Goal: Book appointment/travel/reservation

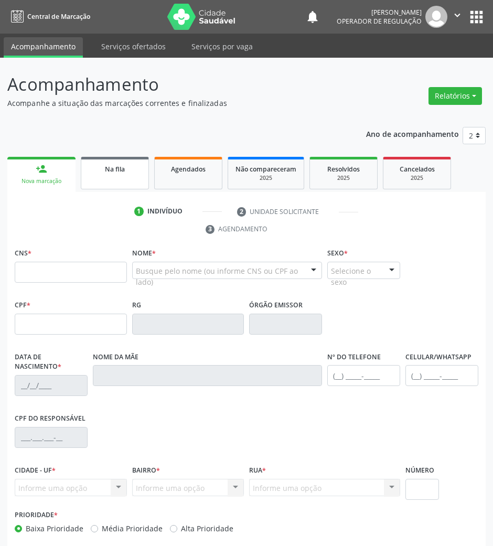
click at [101, 168] on div "Na fila" at bounding box center [115, 168] width 52 height 11
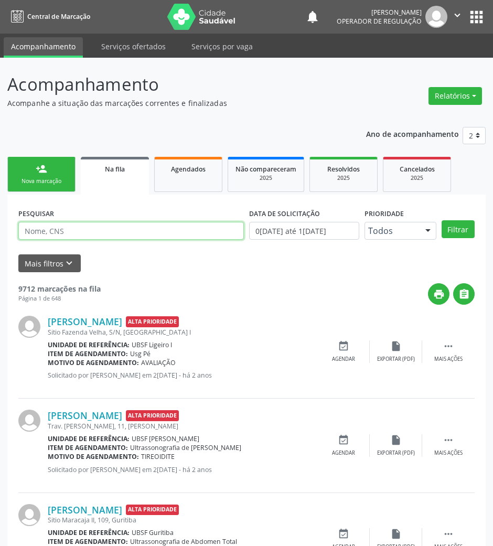
click at [124, 225] on input "text" at bounding box center [131, 231] width 226 height 18
type input "708104568506335"
click at [442, 220] on button "Filtrar" at bounding box center [458, 229] width 33 height 18
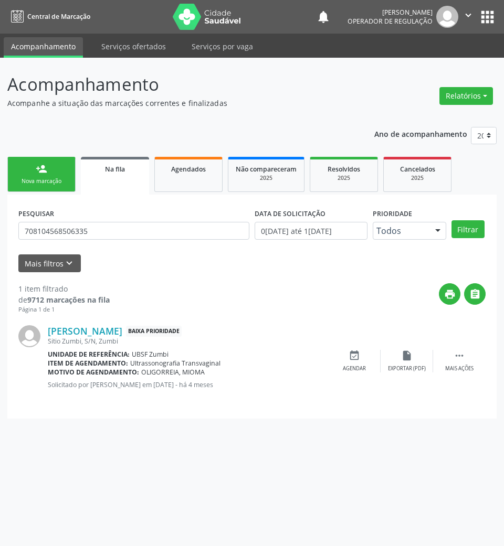
drag, startPoint x: 357, startPoint y: 355, endPoint x: 419, endPoint y: 305, distance: 79.9
click at [357, 354] on icon "event_available" at bounding box center [355, 356] width 12 height 12
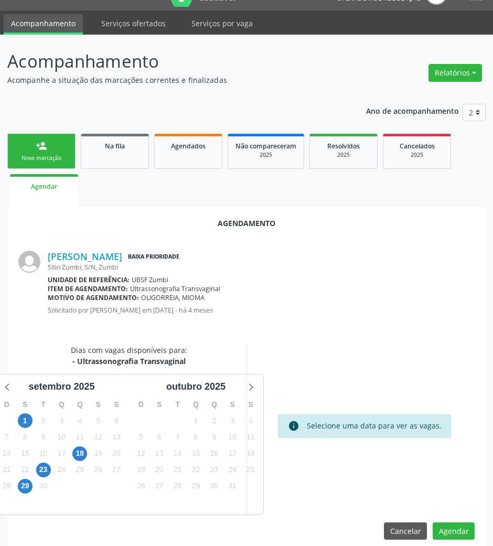
scroll to position [36, 0]
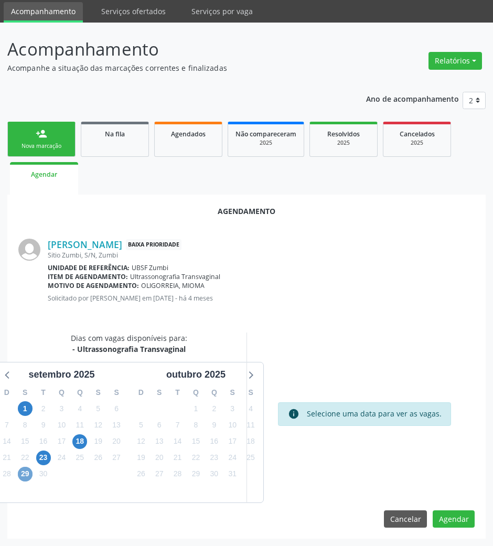
drag, startPoint x: 26, startPoint y: 469, endPoint x: 410, endPoint y: 437, distance: 386.2
click at [29, 468] on span "29" at bounding box center [25, 474] width 15 height 15
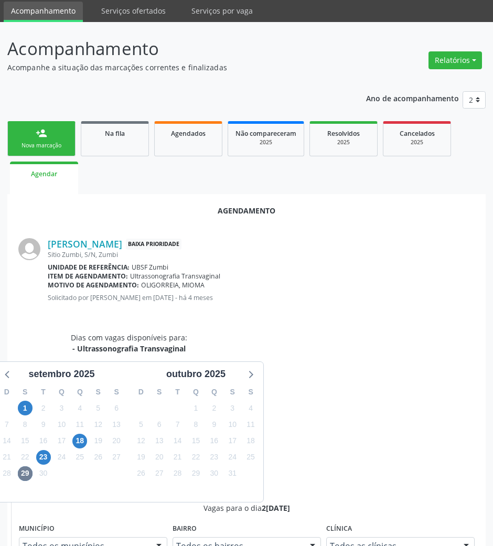
radio input "true"
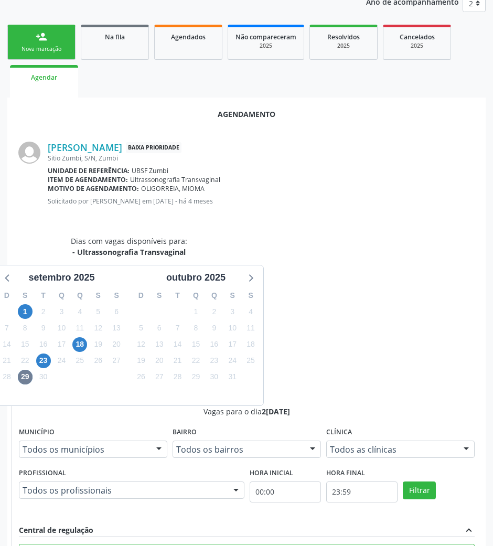
scroll to position [211, 0]
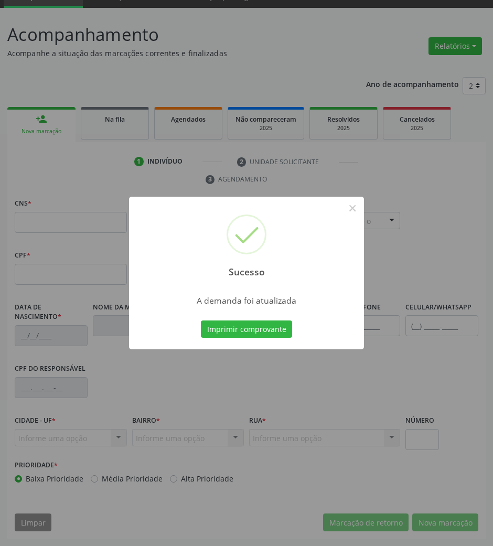
scroll to position [50, 0]
click at [242, 326] on button "Imprimir comprovante" at bounding box center [246, 330] width 91 height 18
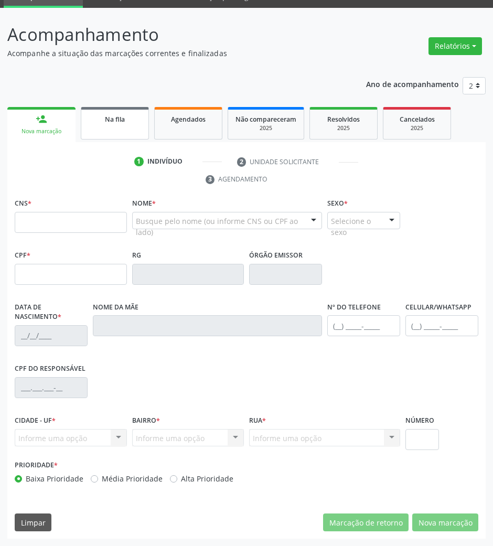
click at [111, 131] on link "Na fila" at bounding box center [115, 123] width 68 height 33
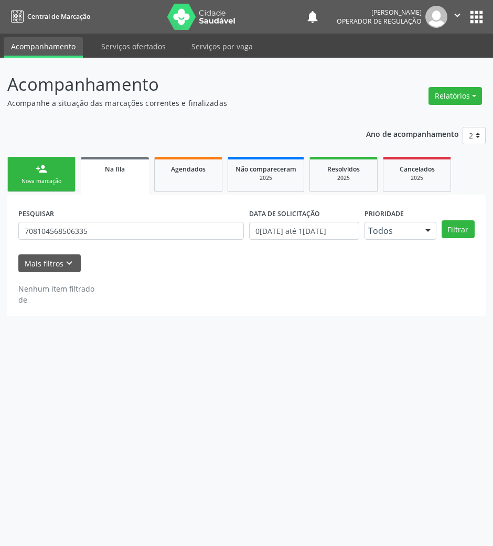
scroll to position [0, 0]
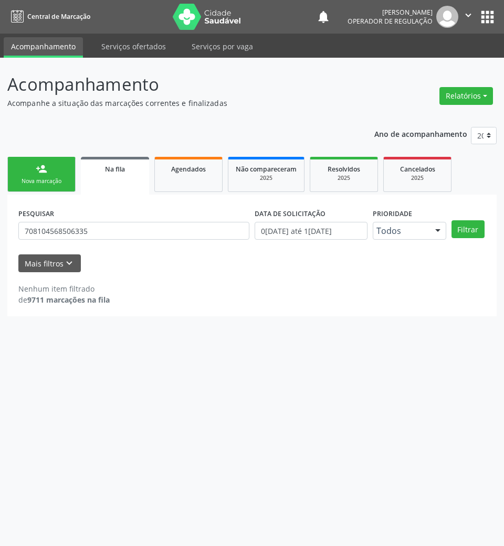
click at [101, 183] on link "Na fila" at bounding box center [115, 176] width 68 height 38
drag, startPoint x: 104, startPoint y: 244, endPoint x: 100, endPoint y: 220, distance: 23.5
click at [100, 230] on div "PESQUISAR 708104568506335" at bounding box center [134, 226] width 236 height 41
click at [101, 220] on div "PESQUISAR 708104568506335" at bounding box center [134, 226] width 236 height 41
click at [104, 229] on input "708104568506335" at bounding box center [133, 231] width 231 height 18
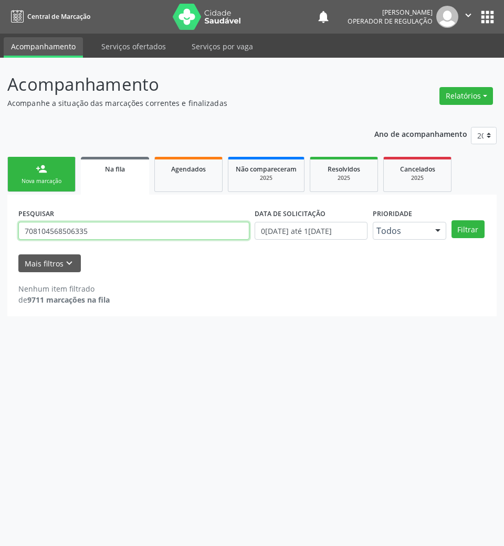
click at [104, 229] on input "708104568506335" at bounding box center [133, 231] width 231 height 18
type input "706400636717186"
click at [451, 220] on button "Filtrar" at bounding box center [467, 229] width 33 height 18
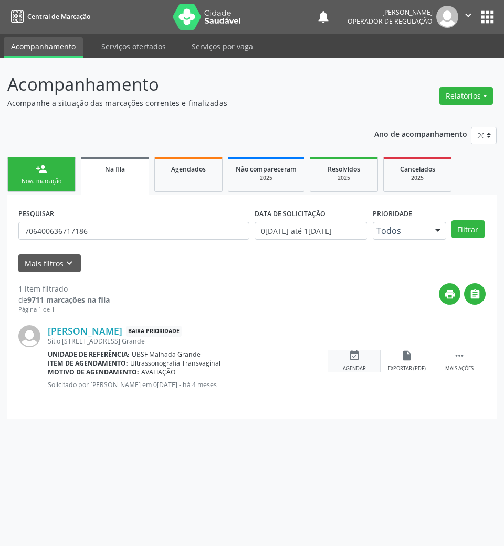
click at [352, 362] on div "event_available Agendar" at bounding box center [354, 361] width 52 height 23
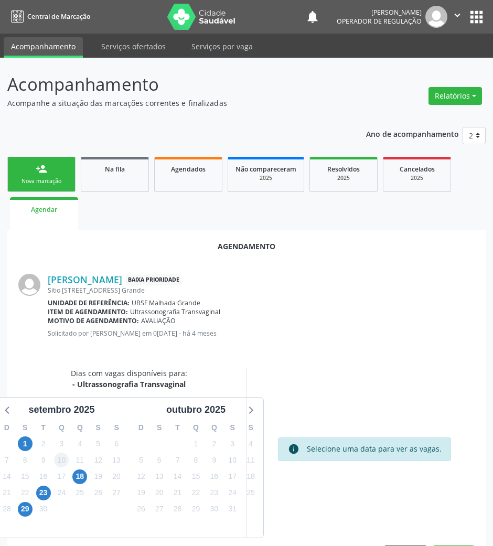
scroll to position [36, 0]
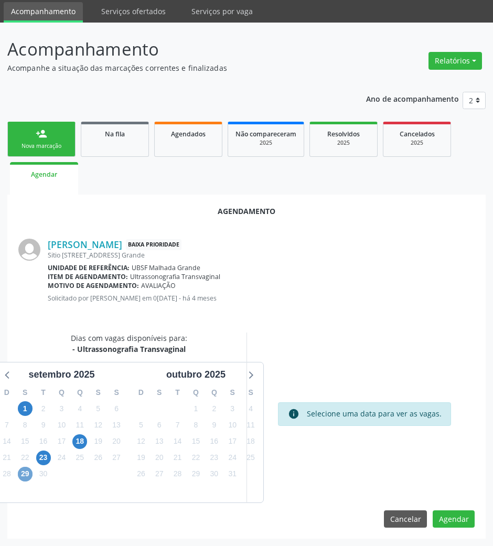
drag, startPoint x: 23, startPoint y: 470, endPoint x: 337, endPoint y: 346, distance: 337.5
click at [23, 469] on span "29" at bounding box center [25, 474] width 15 height 15
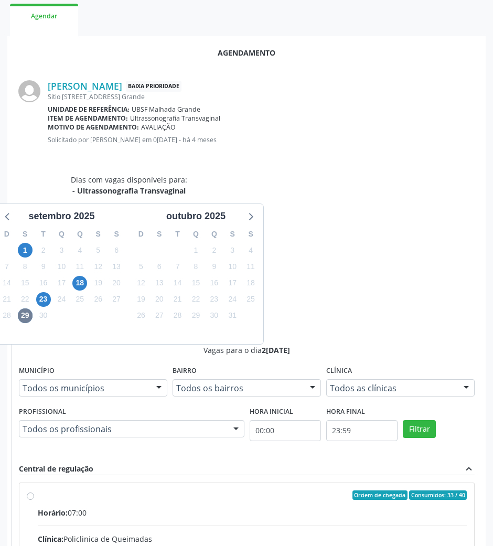
drag, startPoint x: 302, startPoint y: 340, endPoint x: 291, endPoint y: 346, distance: 13.2
radio input "true"
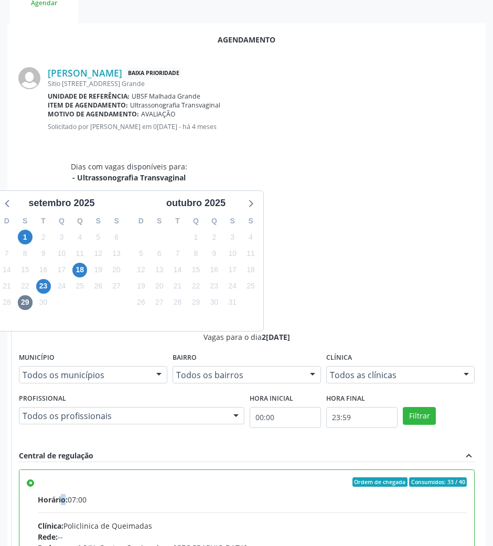
scroll to position [211, 0]
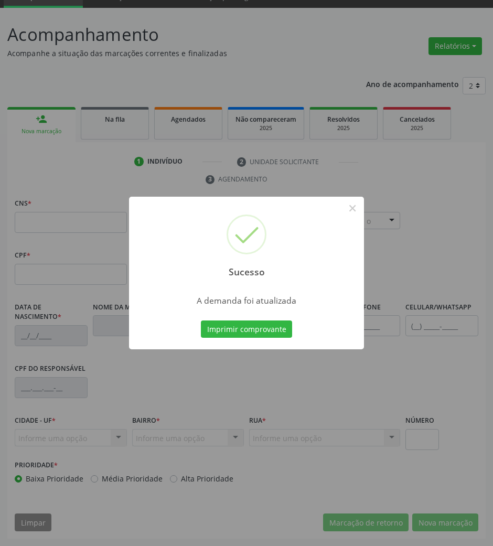
scroll to position [50, 0]
click at [227, 314] on div "Sucesso × A demanda foi atualizada Imprimir comprovante Cancel" at bounding box center [246, 273] width 235 height 153
click at [235, 328] on button "Imprimir comprovante" at bounding box center [246, 330] width 91 height 18
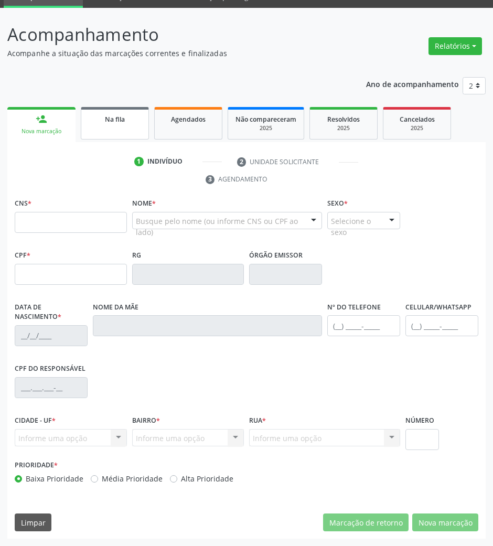
click at [93, 119] on div "Na fila" at bounding box center [115, 118] width 52 height 11
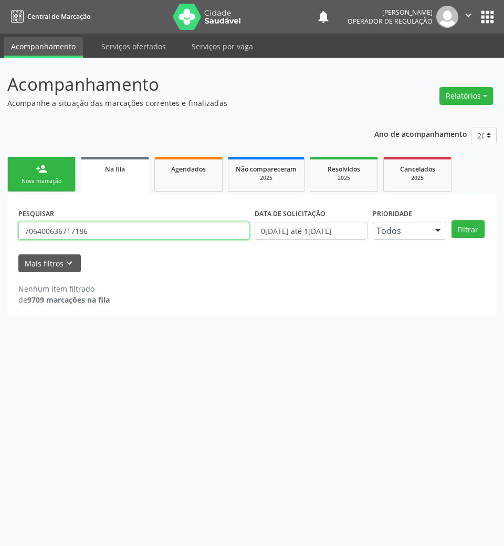
click at [119, 234] on input "706400636717186" at bounding box center [133, 231] width 231 height 18
click at [118, 236] on input "706400636717186" at bounding box center [133, 231] width 231 height 18
type input "709004802970917"
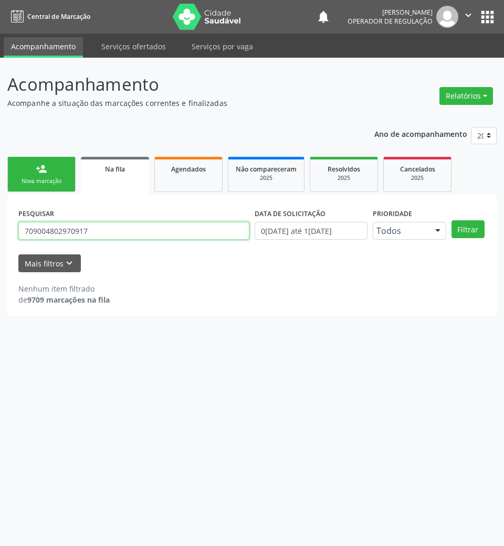
click at [451, 220] on button "Filtrar" at bounding box center [467, 229] width 33 height 18
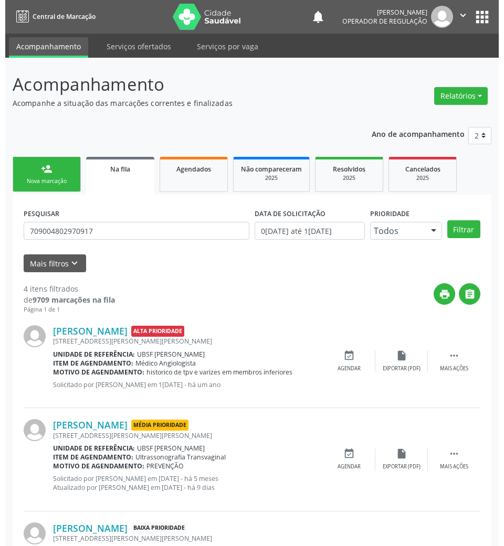
scroll to position [171, 0]
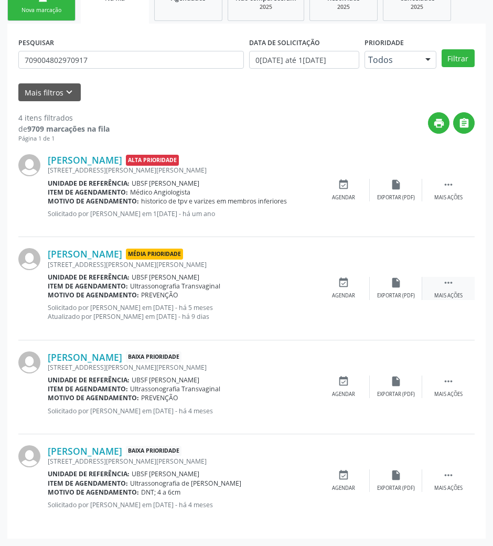
click at [439, 285] on div " Mais ações" at bounding box center [449, 288] width 52 height 23
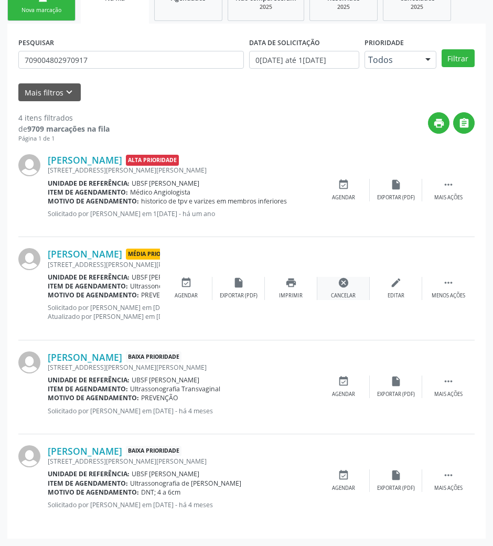
click at [336, 289] on div "cancel Cancelar" at bounding box center [344, 288] width 52 height 23
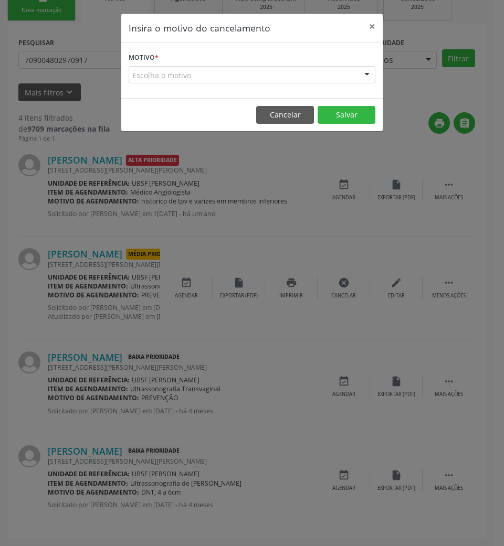
drag, startPoint x: 278, startPoint y: 56, endPoint x: 282, endPoint y: 67, distance: 12.3
click at [278, 57] on form "Motivo * Escolha o motivo Outro Médico - Participação em eventos (ex: congresso…" at bounding box center [252, 67] width 247 height 34
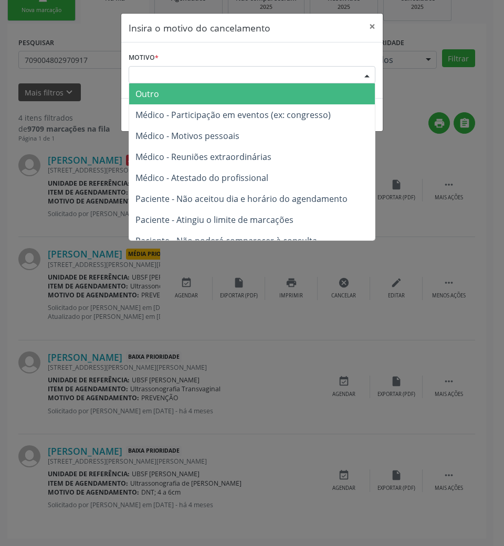
click at [285, 69] on div "Escolha o motivo" at bounding box center [252, 75] width 247 height 18
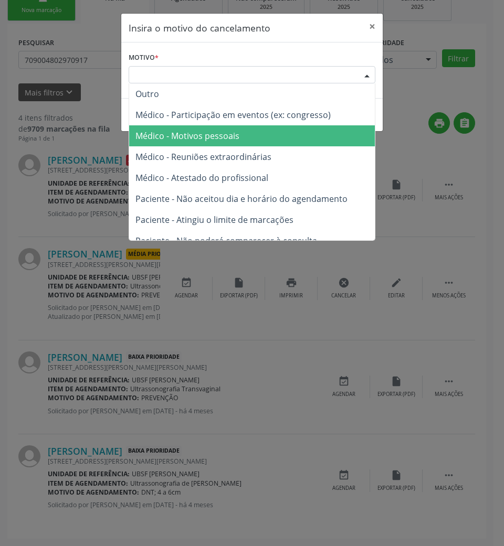
click at [280, 131] on span "Médico - Motivos pessoais" at bounding box center [252, 135] width 246 height 21
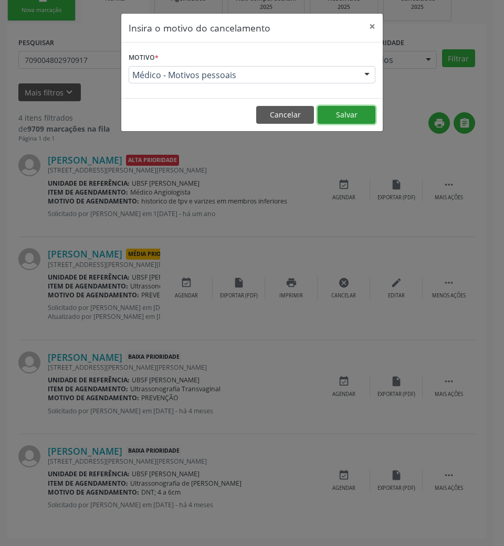
click at [359, 119] on button "Salvar" at bounding box center [347, 115] width 58 height 18
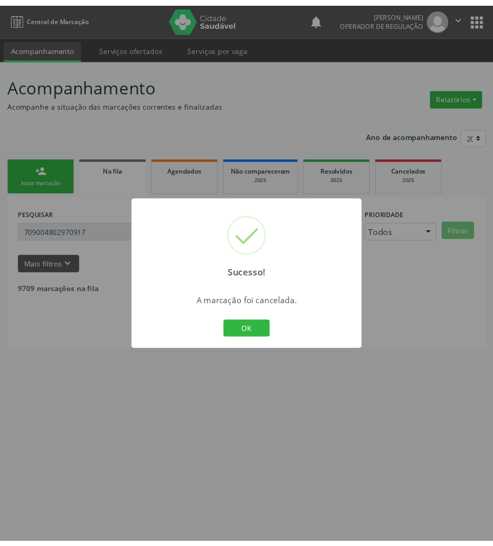
scroll to position [0, 0]
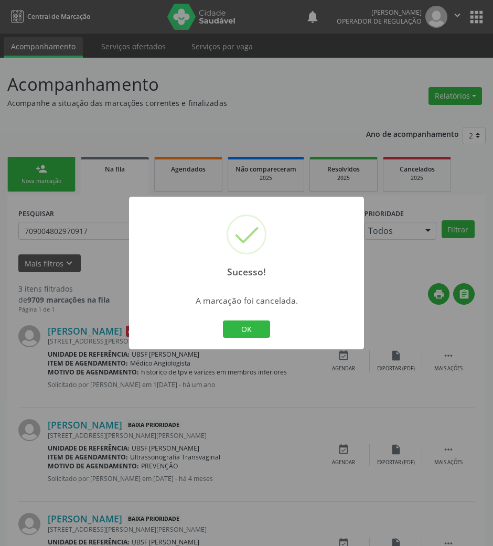
click at [243, 339] on div "OK Cancel" at bounding box center [247, 330] width 52 height 22
click at [244, 332] on button "OK" at bounding box center [246, 330] width 47 height 18
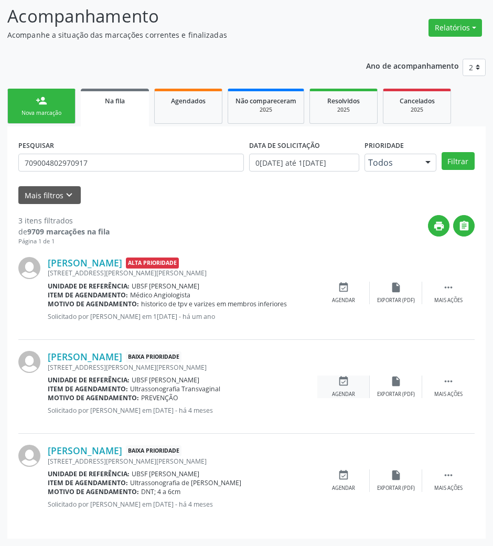
click at [356, 382] on div "event_available Agendar" at bounding box center [344, 387] width 52 height 23
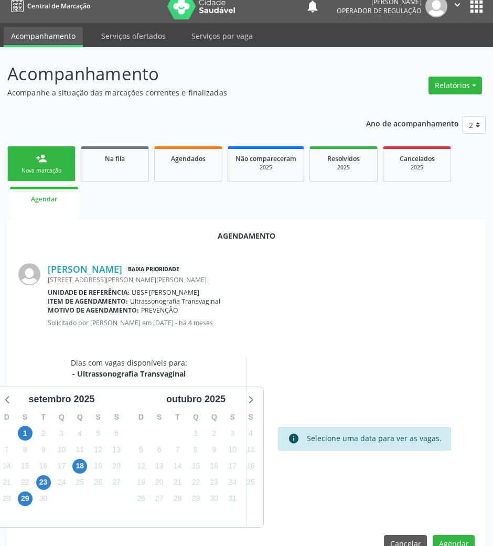
scroll to position [36, 0]
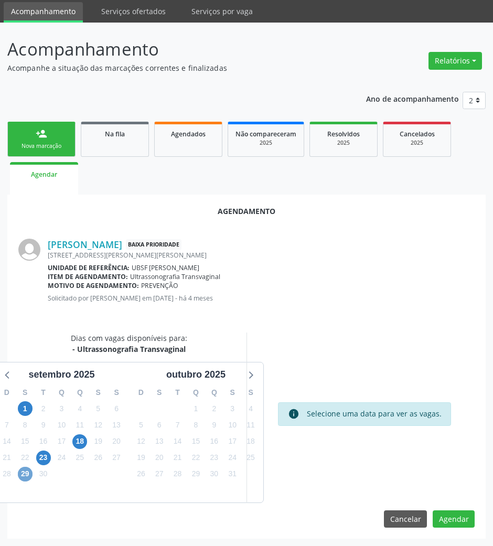
click at [27, 471] on span "29" at bounding box center [25, 474] width 15 height 15
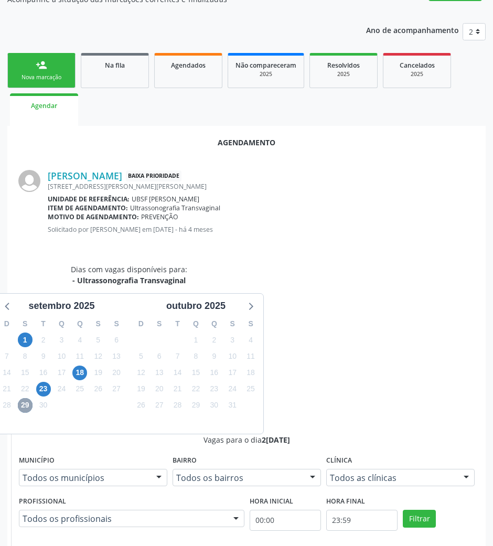
scroll to position [175, 0]
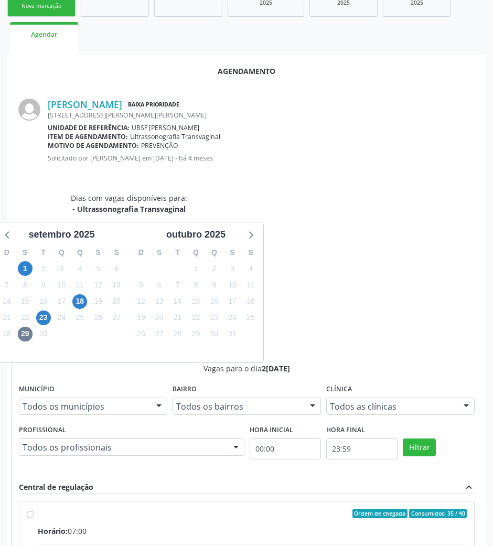
click at [34, 509] on input "Ordem de chegada Consumidos: 35 / 40 Horário: 07:00 Clínica: Policlinica de Que…" at bounding box center [30, 513] width 7 height 9
radio input "true"
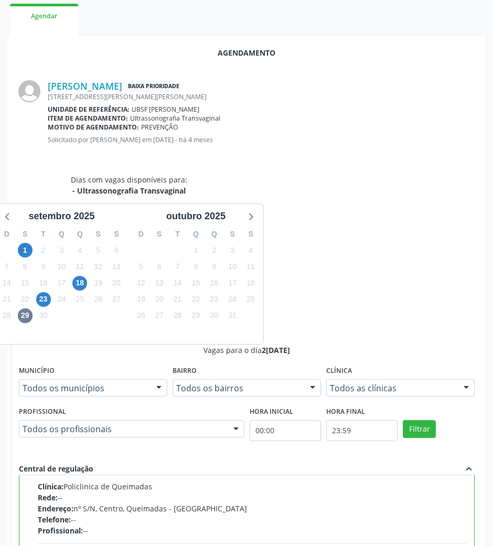
scroll to position [211, 0]
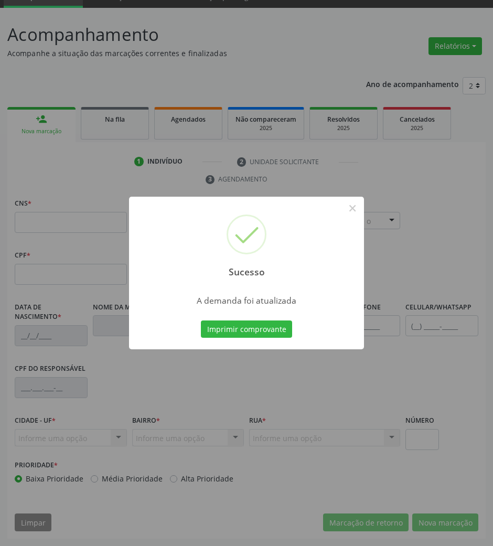
scroll to position [50, 0]
click at [255, 319] on div "Imprimir comprovante Cancel" at bounding box center [247, 330] width 96 height 22
click at [255, 324] on button "Imprimir comprovante" at bounding box center [246, 330] width 91 height 18
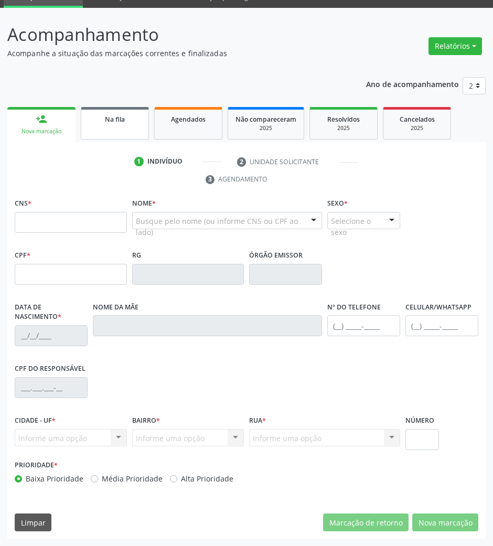
click at [108, 127] on link "Na fila" at bounding box center [115, 123] width 68 height 33
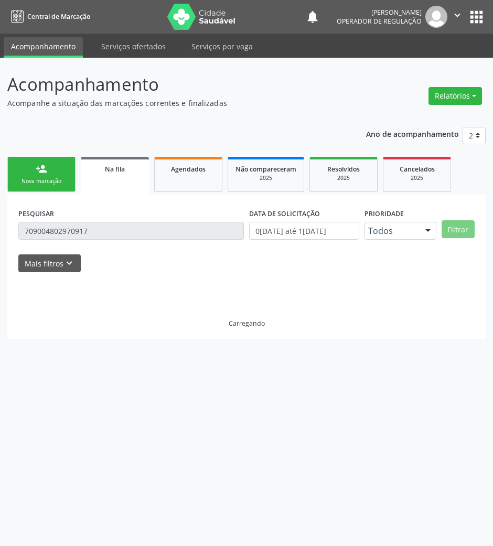
scroll to position [0, 0]
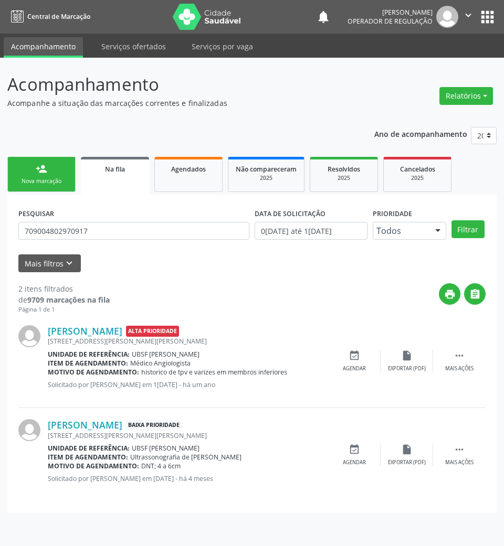
click at [39, 174] on link "person_add Nova marcação" at bounding box center [41, 174] width 68 height 35
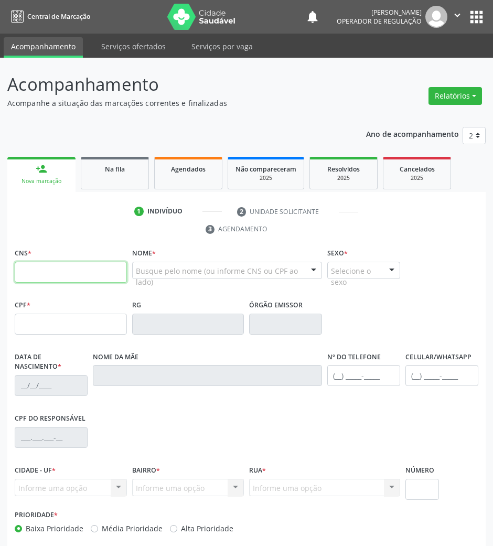
click at [75, 263] on input "text" at bounding box center [71, 272] width 112 height 21
paste input "708 4082 7847 6264"
type input "708 4082 7847 6264"
type input "091.793.244-79"
type input "[DATE]"
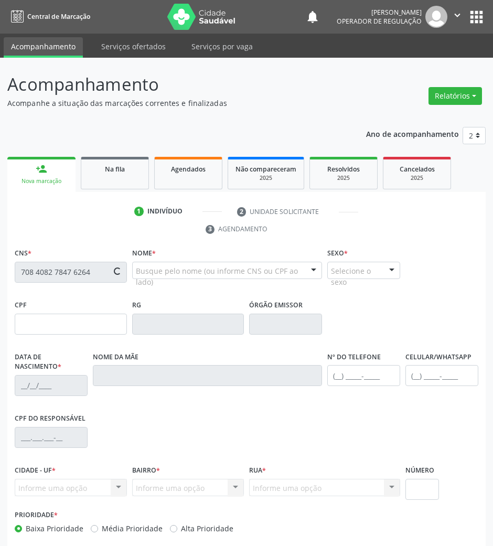
type input "[PERSON_NAME]"
type input "[PHONE_NUMBER]"
type input "981.653.054-68"
type input "44"
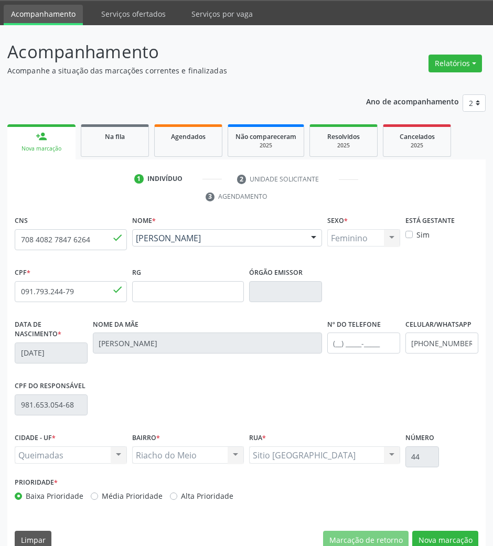
scroll to position [50, 0]
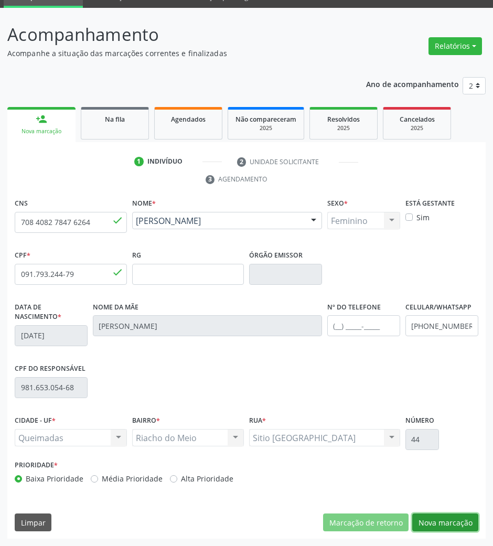
drag, startPoint x: 464, startPoint y: 521, endPoint x: 416, endPoint y: 503, distance: 51.0
click at [462, 520] on button "Nova marcação" at bounding box center [446, 523] width 66 height 18
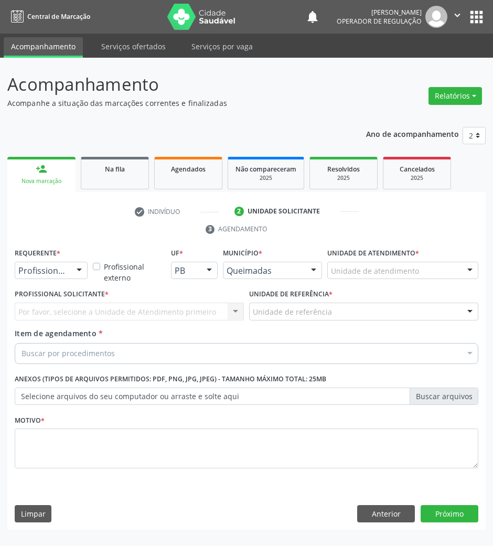
scroll to position [0, 0]
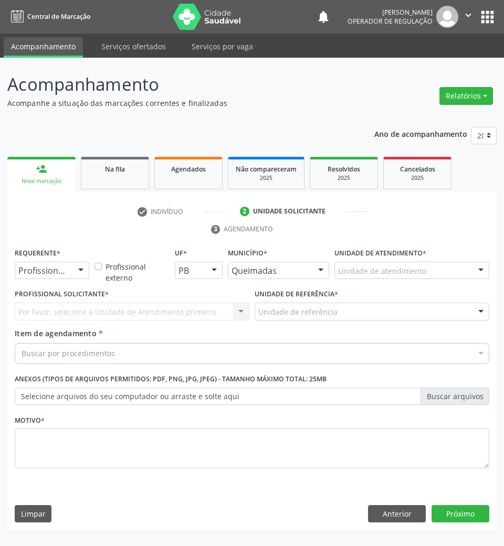
drag, startPoint x: 78, startPoint y: 258, endPoint x: 78, endPoint y: 269, distance: 11.0
click at [78, 259] on div "Requerente * Profissional de Saúde Profissional de Saúde Paciente Nenhum result…" at bounding box center [52, 263] width 75 height 34
click at [77, 271] on div at bounding box center [81, 271] width 16 height 18
click at [60, 313] on span "Paciente" at bounding box center [66, 310] width 102 height 21
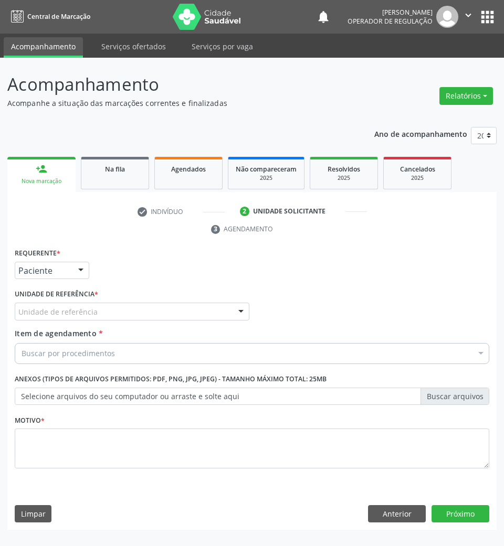
click at [102, 311] on div "Unidade de referência" at bounding box center [132, 312] width 235 height 18
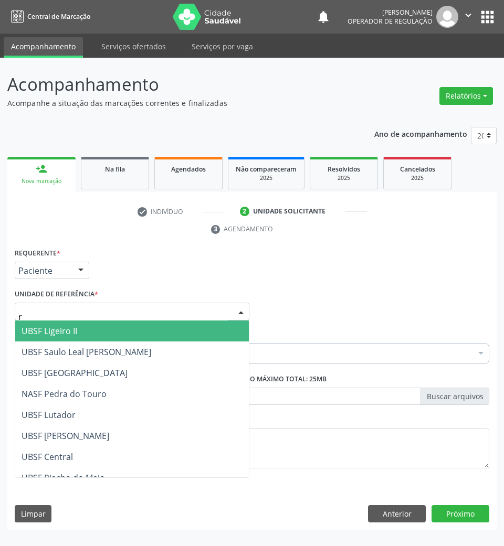
type input "ri"
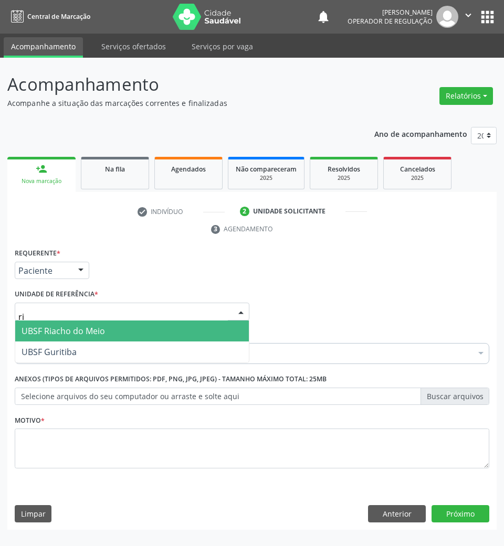
click at [92, 331] on span "UBSF Riacho do Meio" at bounding box center [63, 331] width 83 height 12
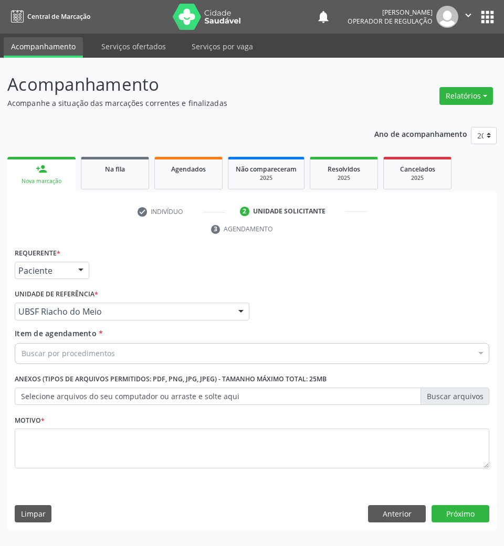
click at [87, 348] on div "Buscar por procedimentos" at bounding box center [252, 353] width 475 height 21
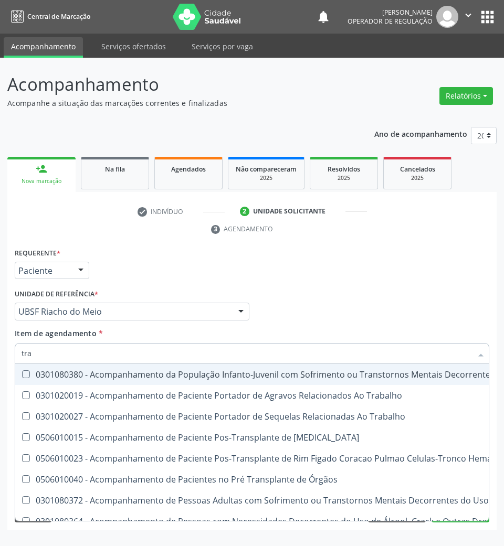
type input "TRANSVAGINAL"
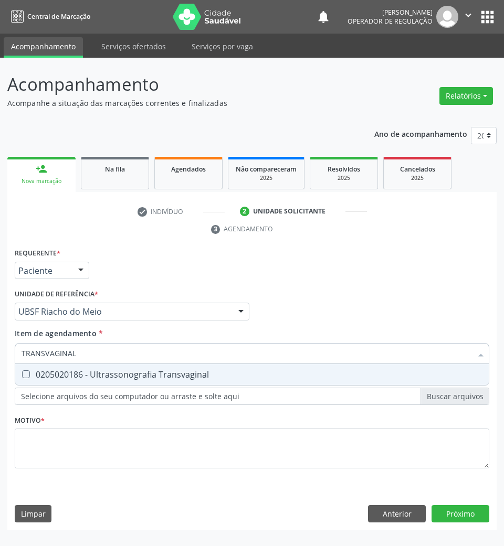
click at [108, 372] on div "0205020186 - Ultrassonografia Transvaginal" at bounding box center [252, 375] width 461 height 8
checkbox Transvaginal "true"
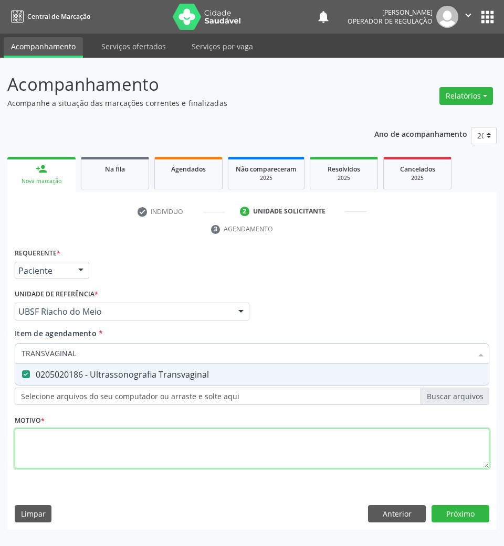
click at [76, 463] on div "Requerente * Paciente Profissional de Saúde Paciente Nenhum resultado encontrad…" at bounding box center [252, 365] width 475 height 238
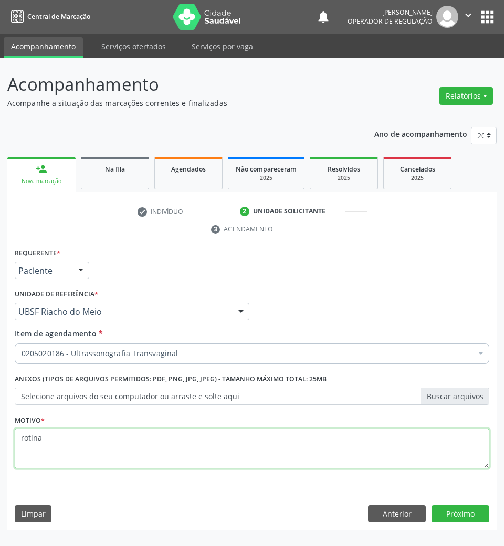
type textarea "rotina"
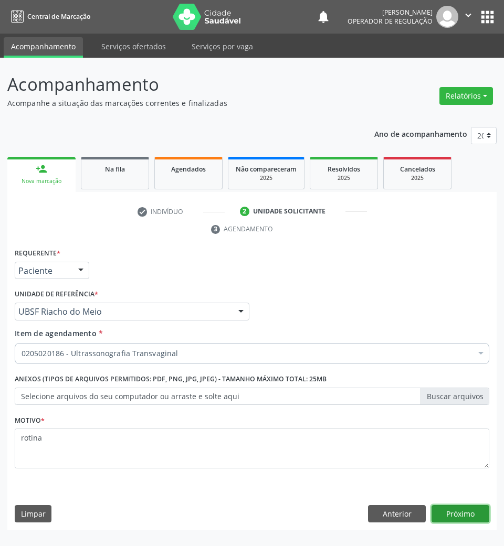
click button "Próximo" at bounding box center [460, 515] width 58 height 18
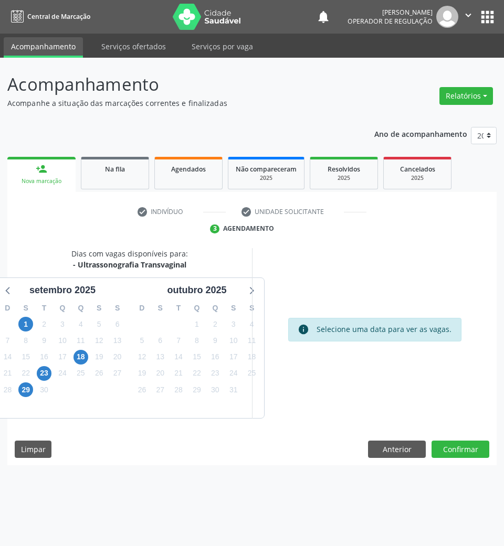
click at [17, 391] on div "29" at bounding box center [26, 390] width 18 height 16
click at [27, 394] on span "29" at bounding box center [25, 390] width 15 height 15
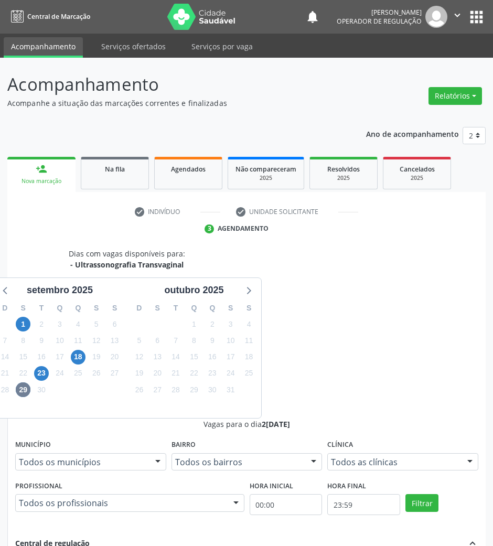
drag, startPoint x: 351, startPoint y: 404, endPoint x: 187, endPoint y: 412, distance: 164.0
radio input "true"
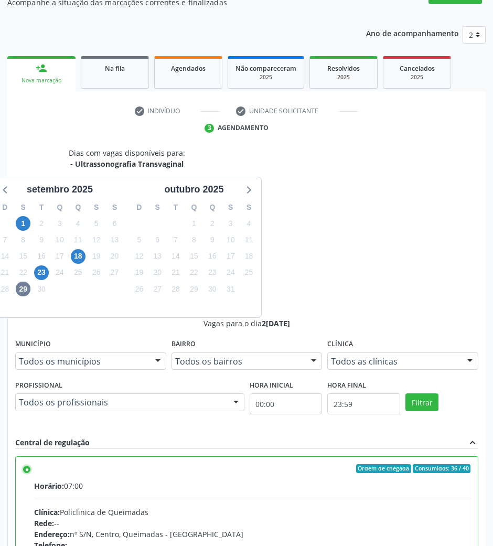
scroll to position [103, 0]
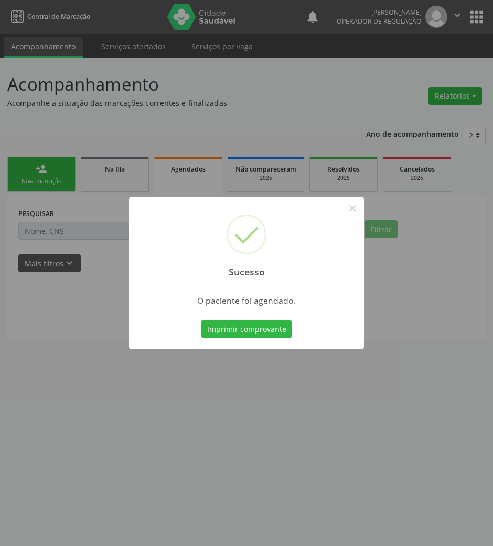
scroll to position [0, 0]
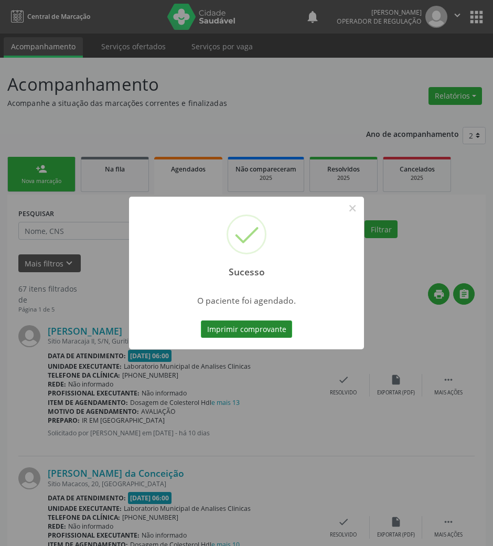
click at [269, 332] on button "Imprimir comprovante" at bounding box center [246, 330] width 91 height 18
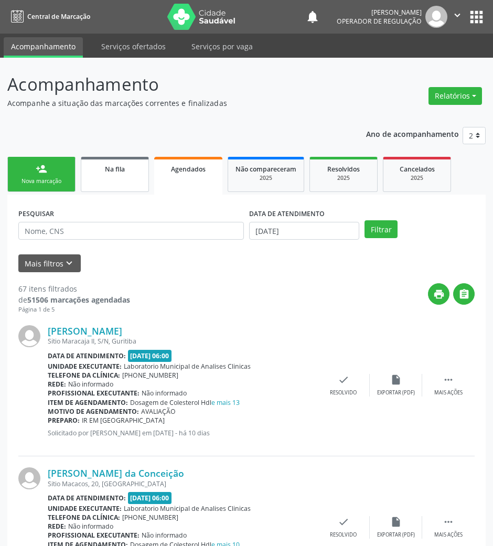
click at [118, 165] on span "Na fila" at bounding box center [115, 169] width 20 height 9
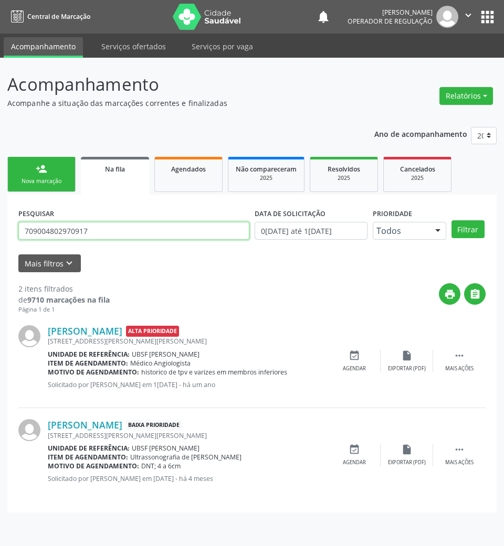
click at [91, 233] on input "709004802970917" at bounding box center [133, 231] width 231 height 18
type input "707804679163016"
click at [451, 220] on button "Filtrar" at bounding box center [467, 229] width 33 height 18
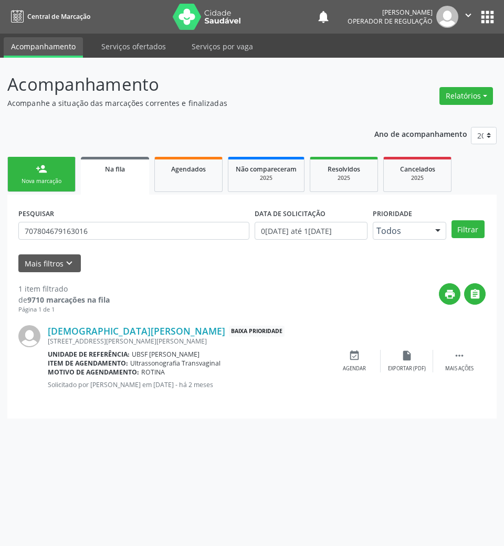
drag, startPoint x: 364, startPoint y: 363, endPoint x: 481, endPoint y: 278, distance: 144.3
click at [364, 363] on div "event_available Agendar" at bounding box center [354, 361] width 52 height 23
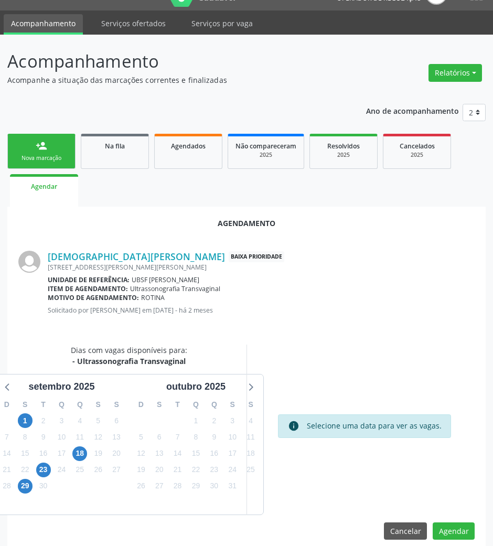
scroll to position [36, 0]
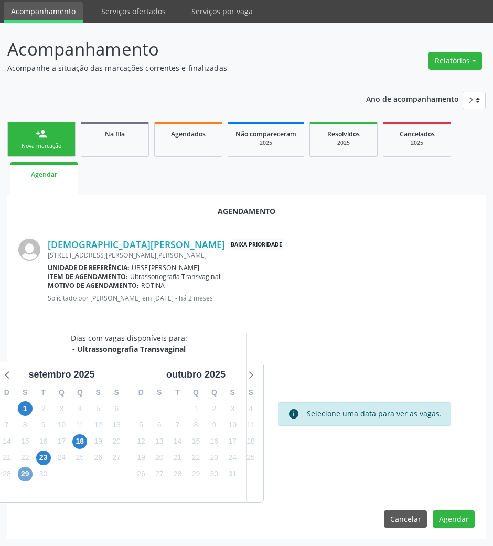
click at [24, 479] on span "29" at bounding box center [25, 474] width 15 height 15
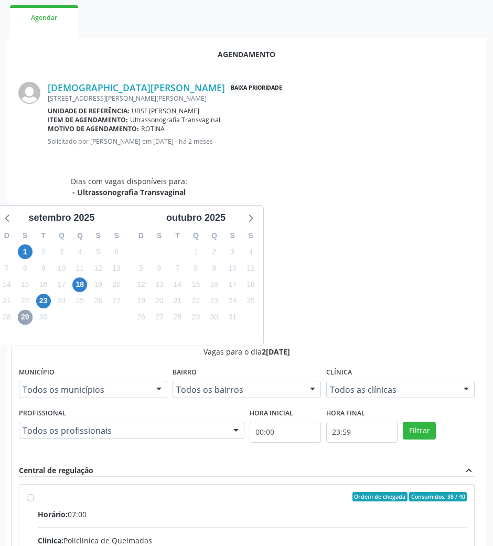
scroll to position [194, 0]
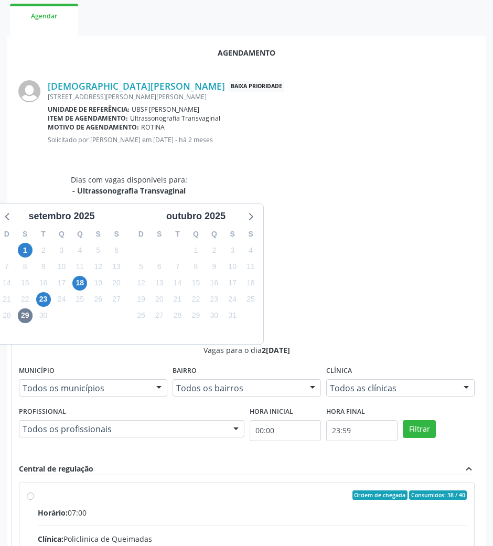
click at [34, 491] on input "Ordem de chegada Consumidos: 38 / 40 Horário: 07:00 Clínica: Policlinica de Que…" at bounding box center [30, 495] width 7 height 9
radio input "true"
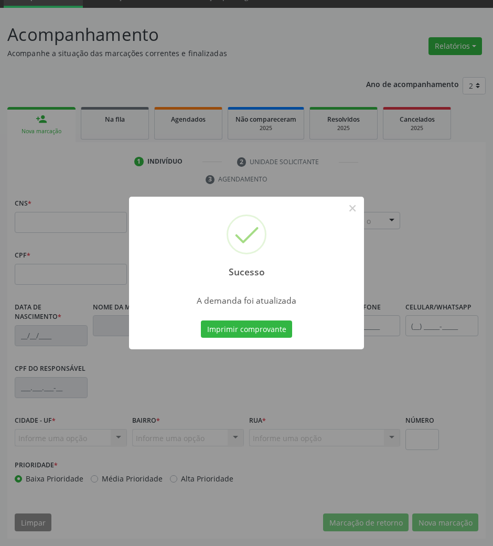
scroll to position [50, 0]
click at [230, 336] on button "Imprimir comprovante" at bounding box center [246, 330] width 91 height 18
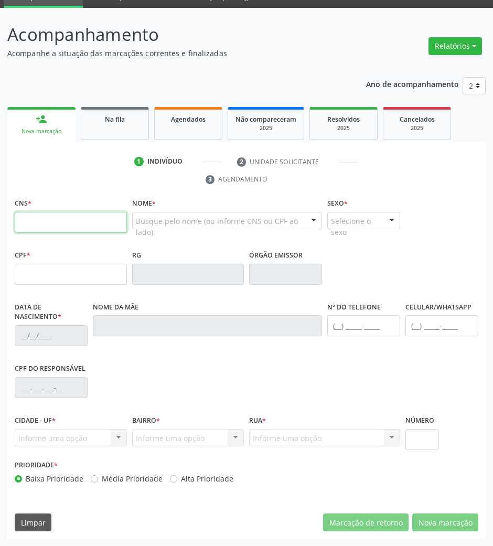
click at [72, 222] on input "text" at bounding box center [71, 222] width 112 height 21
type input "706 9071 9652 4034"
type input "112.456.554-00"
type input "28/11/1996"
type input "Creuza [PERSON_NAME]"
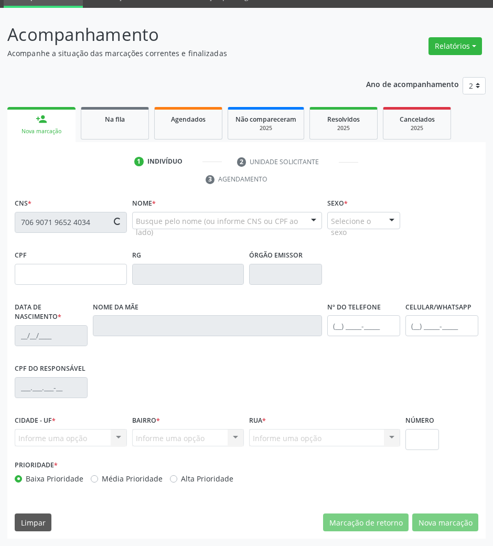
type input "[PHONE_NUMBER]"
type input "087.435.144-80"
type input "11"
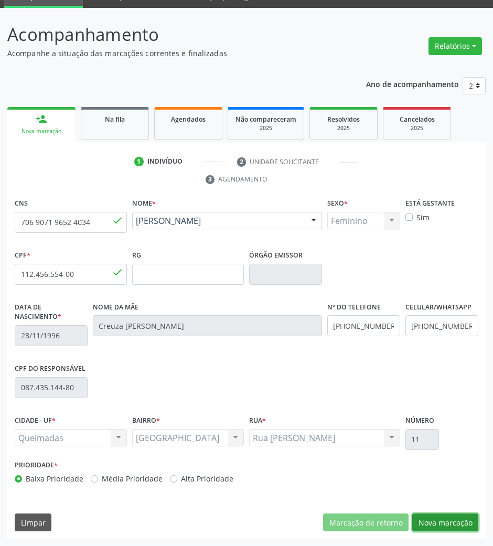
click at [448, 514] on button "Nova marcação" at bounding box center [446, 523] width 66 height 18
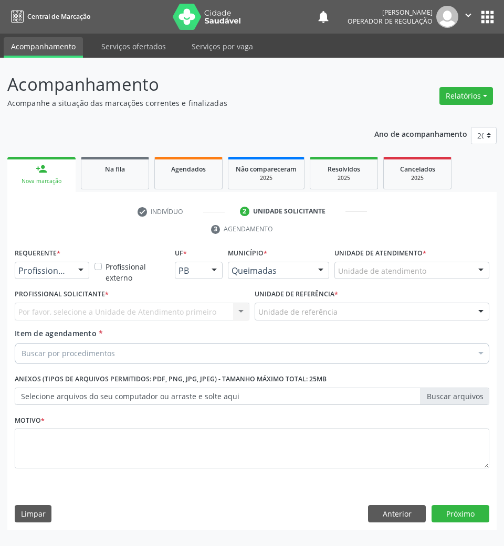
drag, startPoint x: 83, startPoint y: 273, endPoint x: 66, endPoint y: 307, distance: 37.8
click at [82, 273] on div at bounding box center [81, 271] width 16 height 18
click at [66, 307] on span "Paciente" at bounding box center [66, 310] width 102 height 21
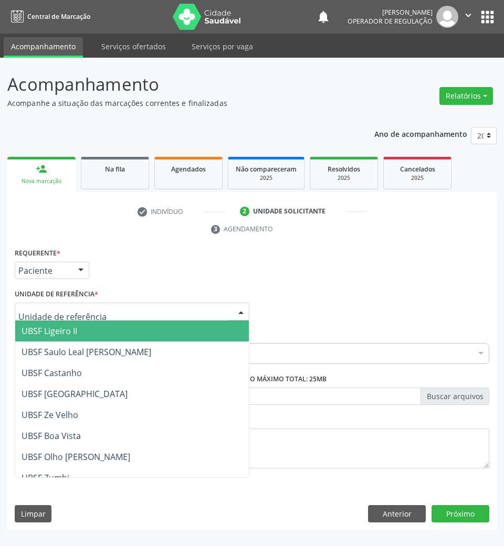
click at [93, 330] on span "UBSF Ligeiro II" at bounding box center [132, 331] width 234 height 21
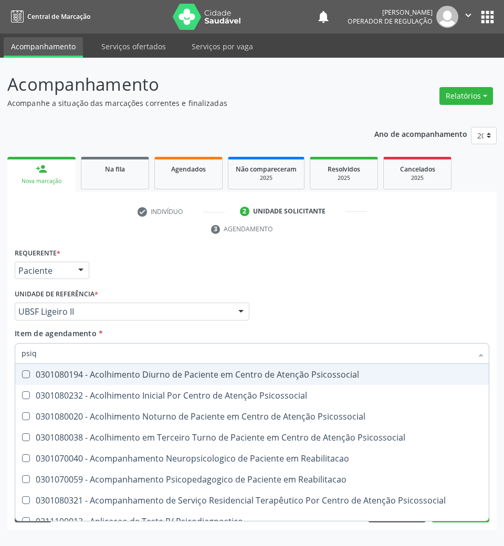
type input "psiqu"
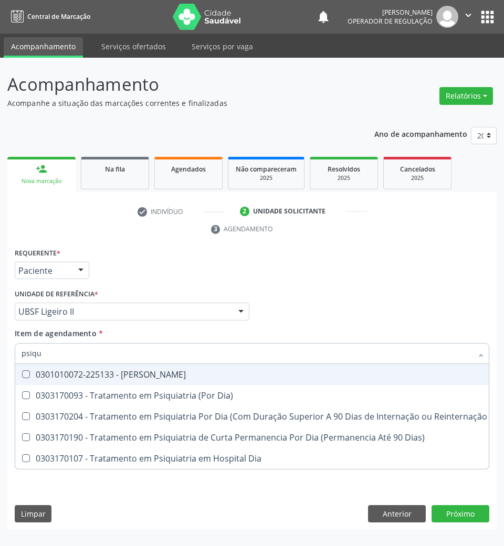
click at [121, 371] on div "0301010072-225133 - [PERSON_NAME]" at bounding box center [290, 375] width 536 height 8
checkbox Psiquiatra "true"
click at [268, 303] on div "Profissional Solicitante Por favor, selecione a Unidade de Atendimento primeiro…" at bounding box center [252, 307] width 480 height 41
checkbox Dia\) "true"
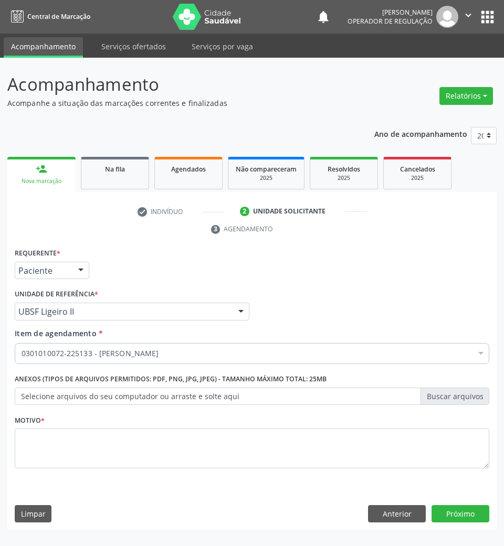
drag, startPoint x: 192, startPoint y: 420, endPoint x: 187, endPoint y: 448, distance: 27.8
click at [192, 423] on div "Motivo *" at bounding box center [252, 441] width 475 height 56
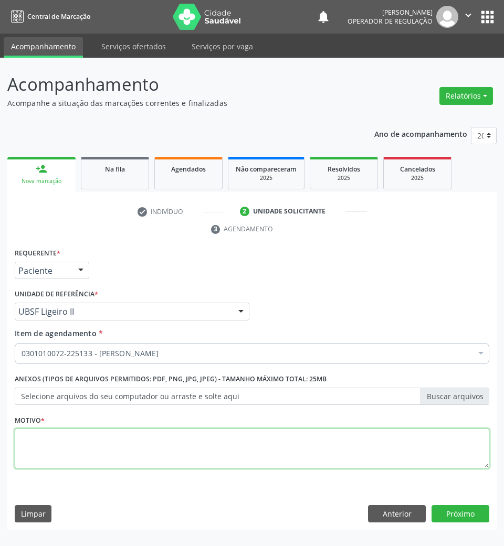
click at [187, 448] on textarea at bounding box center [252, 449] width 475 height 40
type textarea "aaa"
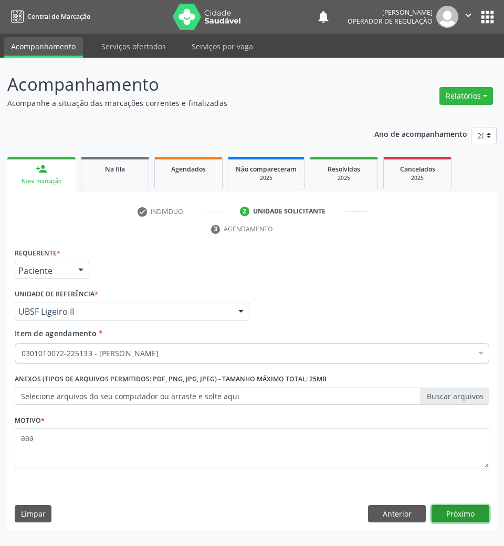
click at [456, 512] on button "Próximo" at bounding box center [460, 515] width 58 height 18
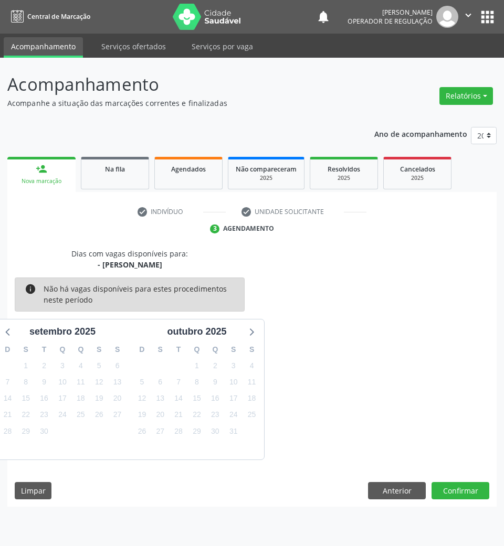
click at [90, 156] on ul "person_add Nova marcação Na fila Agendados Não compareceram 2025 Resolvidos 202…" at bounding box center [251, 173] width 489 height 38
click at [93, 176] on link "Na fila" at bounding box center [115, 173] width 68 height 33
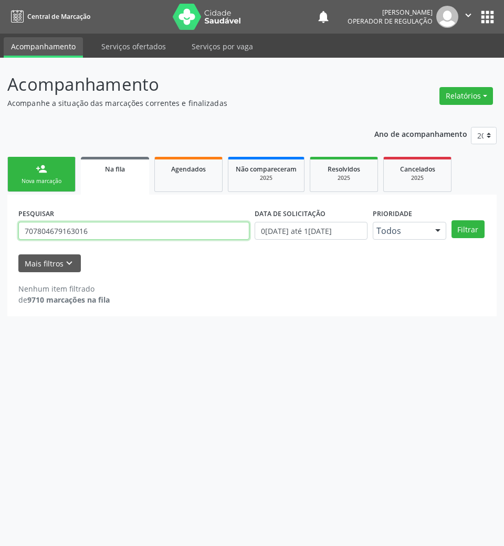
click at [91, 238] on input "707804679163016" at bounding box center [133, 231] width 231 height 18
click at [61, 175] on link "person_add Nova marcação" at bounding box center [41, 174] width 68 height 35
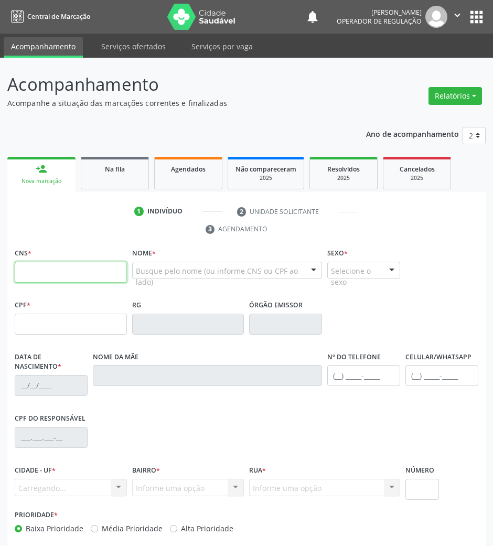
click at [108, 280] on input "text" at bounding box center [71, 272] width 112 height 21
type input "700 6029 5199 6070"
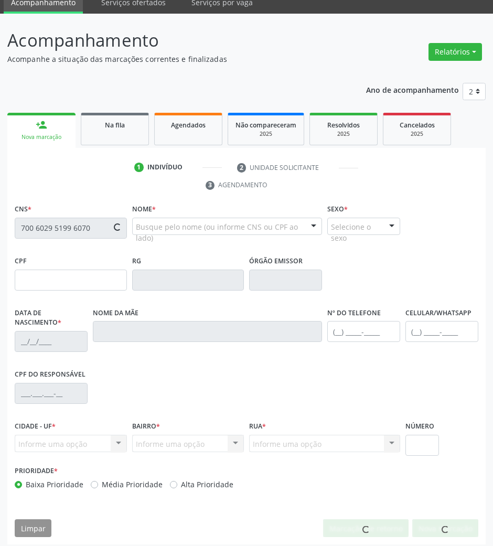
scroll to position [50, 0]
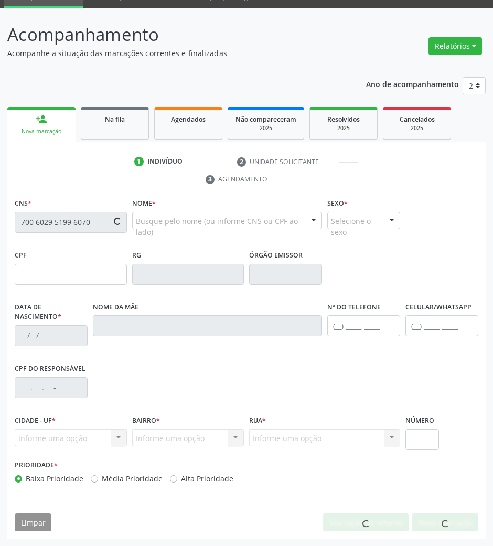
type input "069.962.994-20"
type input "[DATE]"
type input "Severina do [PERSON_NAME]"
type input "[PHONE_NUMBER]"
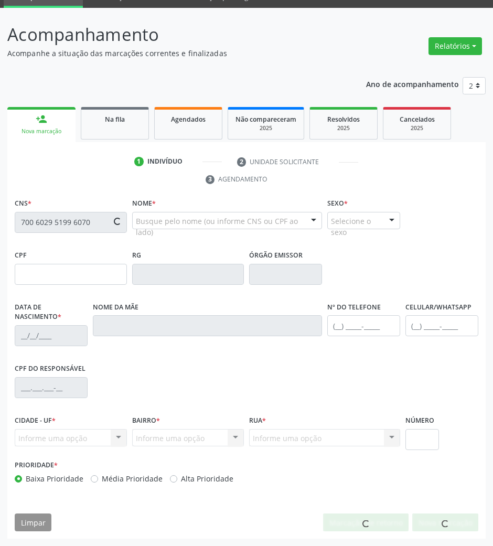
type input "183"
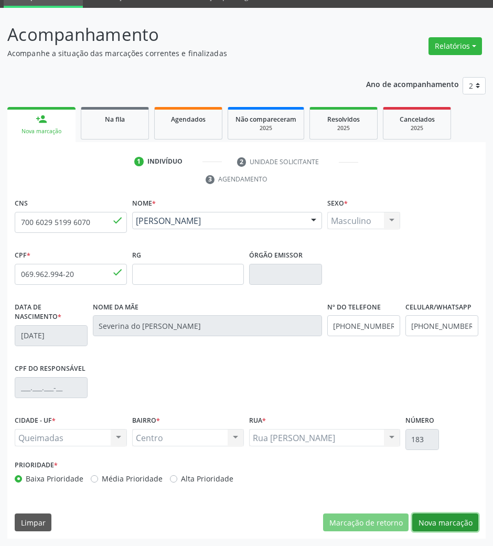
click at [454, 529] on button "Nova marcação" at bounding box center [446, 523] width 66 height 18
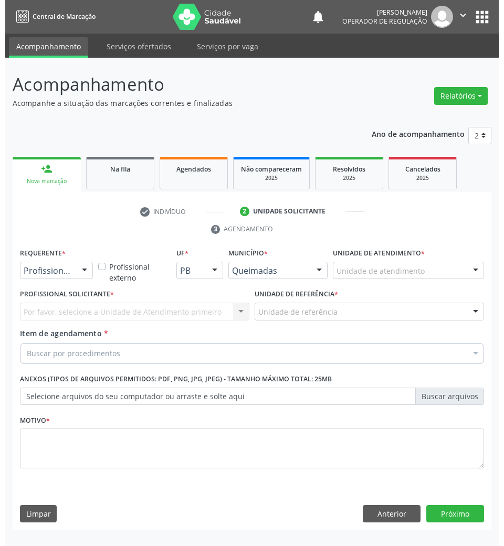
scroll to position [0, 0]
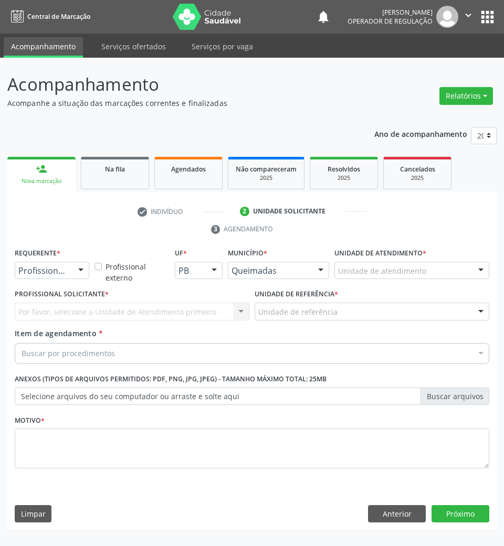
drag, startPoint x: 59, startPoint y: 276, endPoint x: 54, endPoint y: 296, distance: 21.1
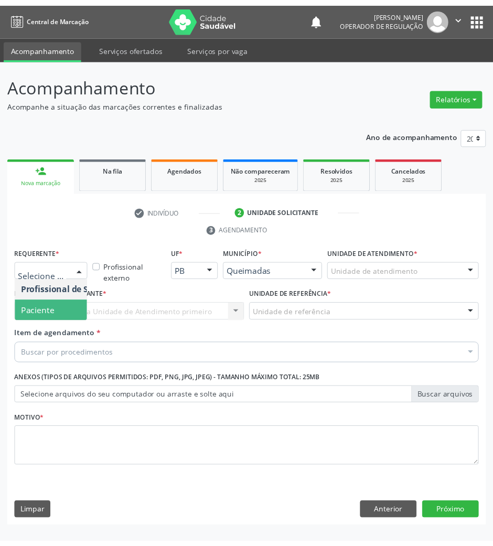
scroll to position [0, 1]
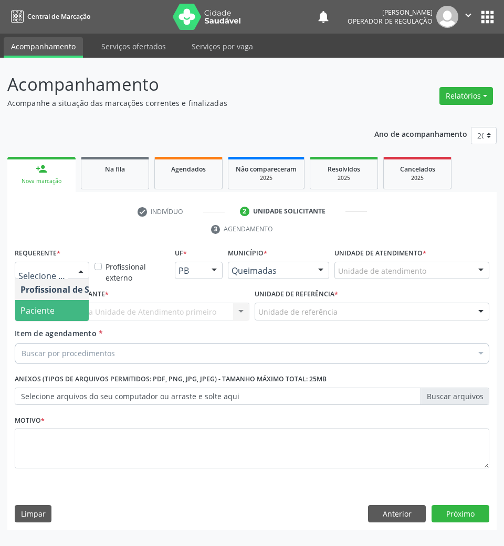
drag, startPoint x: 55, startPoint y: 310, endPoint x: 58, endPoint y: 331, distance: 21.2
click at [55, 311] on span "Paciente" at bounding box center [65, 310] width 102 height 21
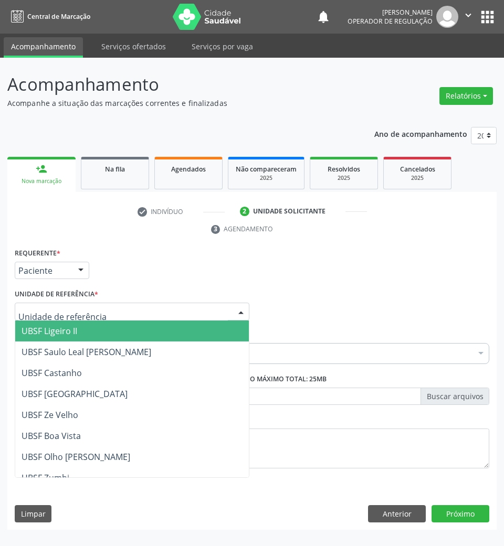
drag, startPoint x: 87, startPoint y: 311, endPoint x: 82, endPoint y: 334, distance: 23.6
click at [85, 337] on span "UBSF Ligeiro II" at bounding box center [132, 331] width 234 height 21
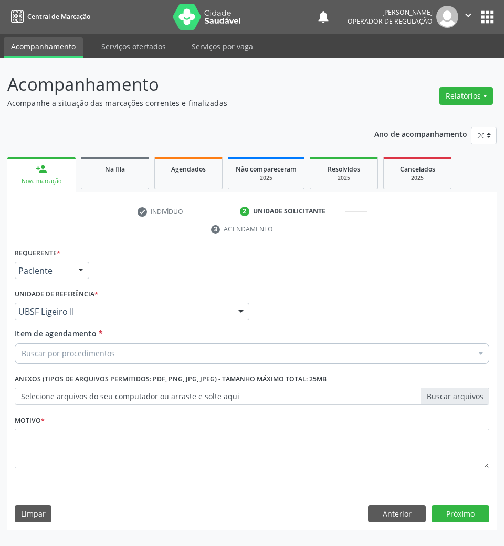
click at [137, 356] on div "Buscar por procedimentos" at bounding box center [252, 353] width 475 height 21
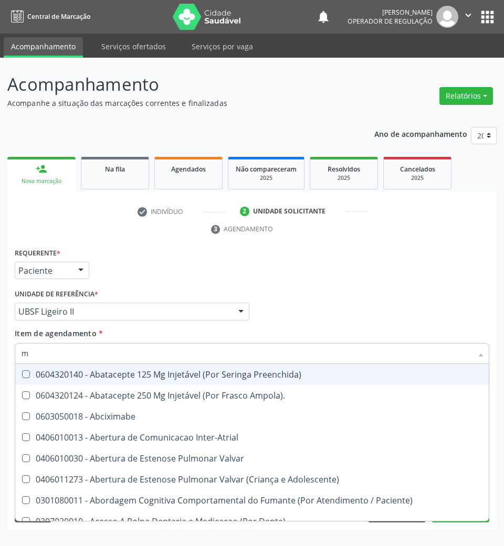
type input "MEN TOT"
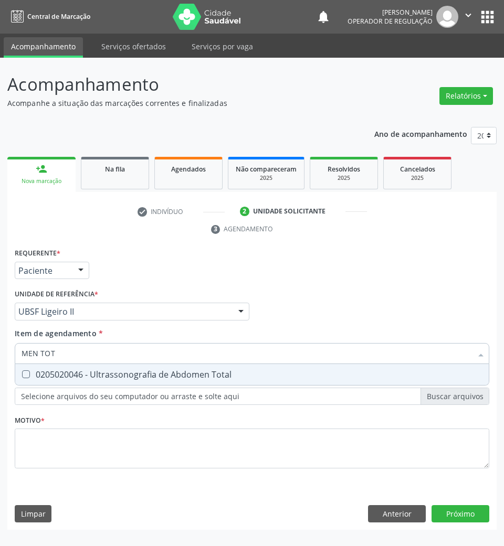
click at [183, 372] on div "0205020046 - Ultrassonografia de Abdomen Total" at bounding box center [252, 375] width 461 height 8
checkbox Total "true"
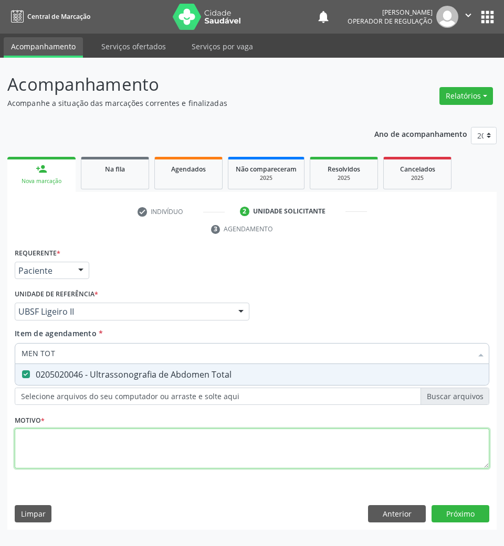
click at [146, 441] on div "Requerente * Paciente Profissional de Saúde Paciente Nenhum resultado encontrad…" at bounding box center [252, 365] width 475 height 238
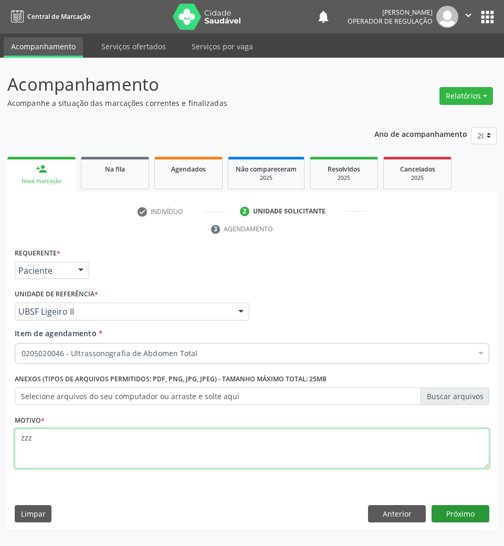
type textarea "zzz"
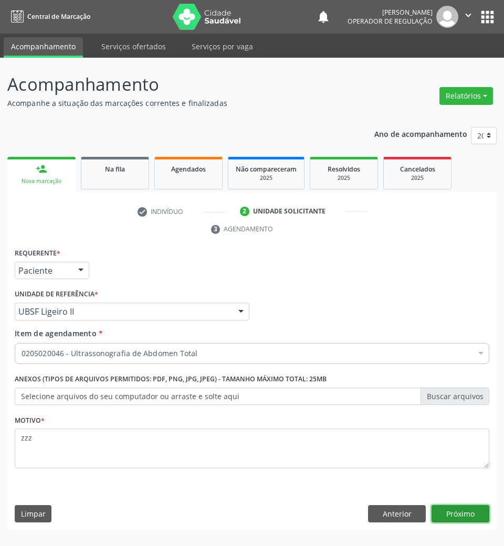
click at [470, 515] on button "Próximo" at bounding box center [460, 515] width 58 height 18
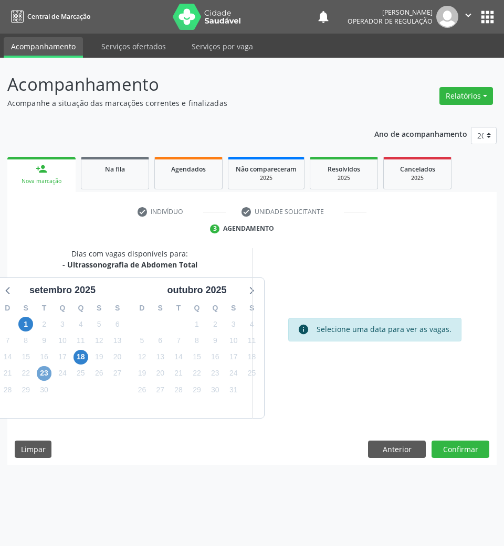
click at [47, 376] on span "23" at bounding box center [44, 373] width 15 height 15
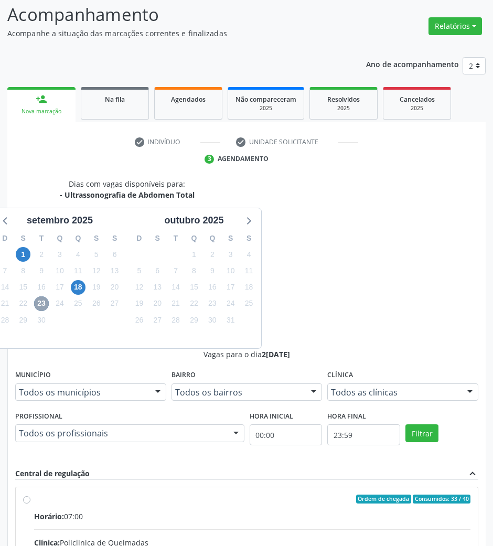
scroll to position [0, 0]
click at [157, 349] on div "Dias com vagas disponíveis para: - Ultrassonografia de Abdomen Total [DATE] D S…" at bounding box center [126, 263] width 239 height 171
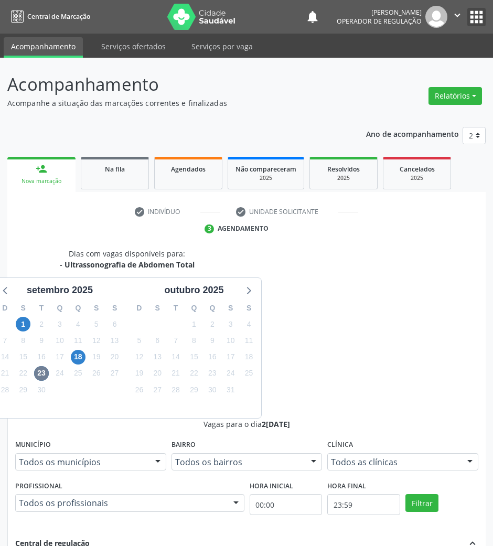
drag, startPoint x: 470, startPoint y: 18, endPoint x: 467, endPoint y: 26, distance: 8.7
click at [469, 20] on button "apps" at bounding box center [477, 17] width 18 height 18
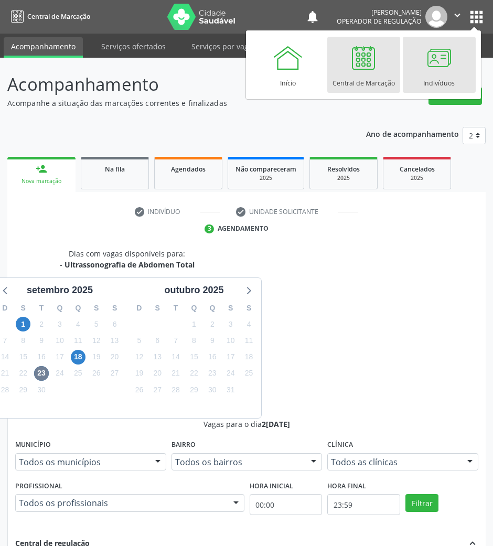
click at [447, 59] on div at bounding box center [439, 57] width 31 height 31
